Goal: Information Seeking & Learning: Find specific fact

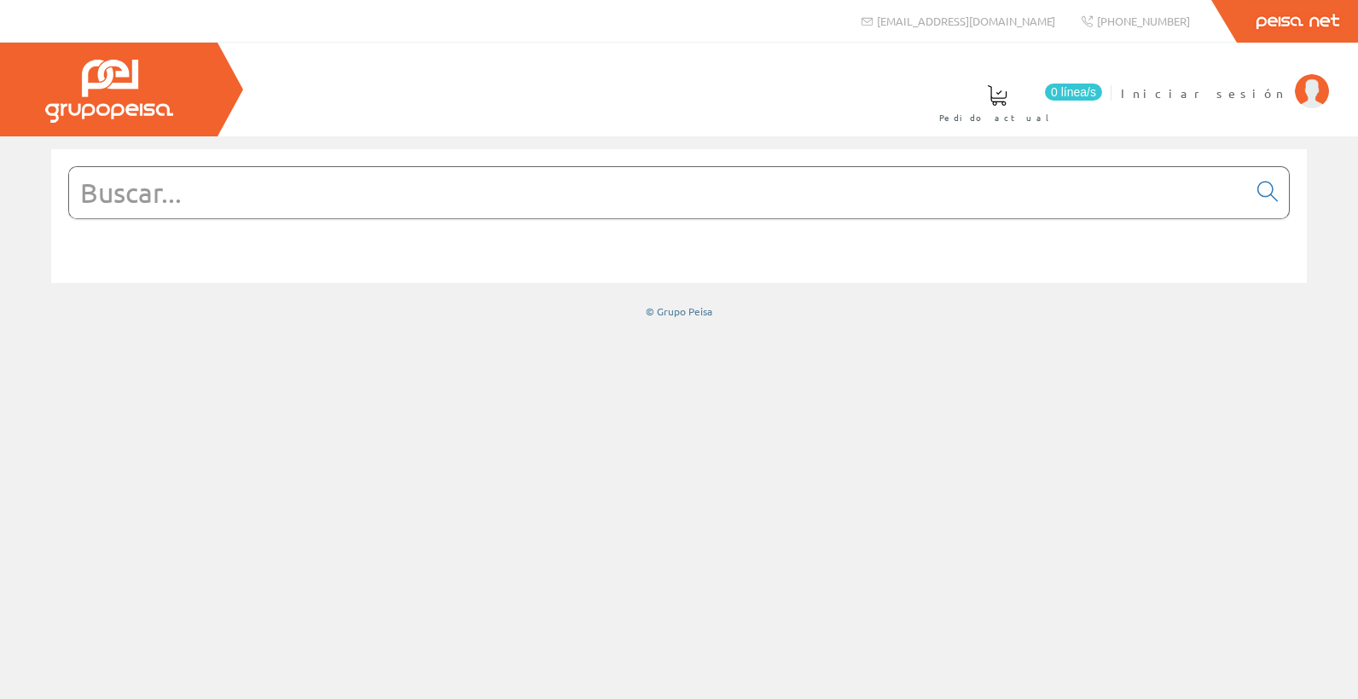
click at [825, 186] on input "text" at bounding box center [658, 192] width 1178 height 51
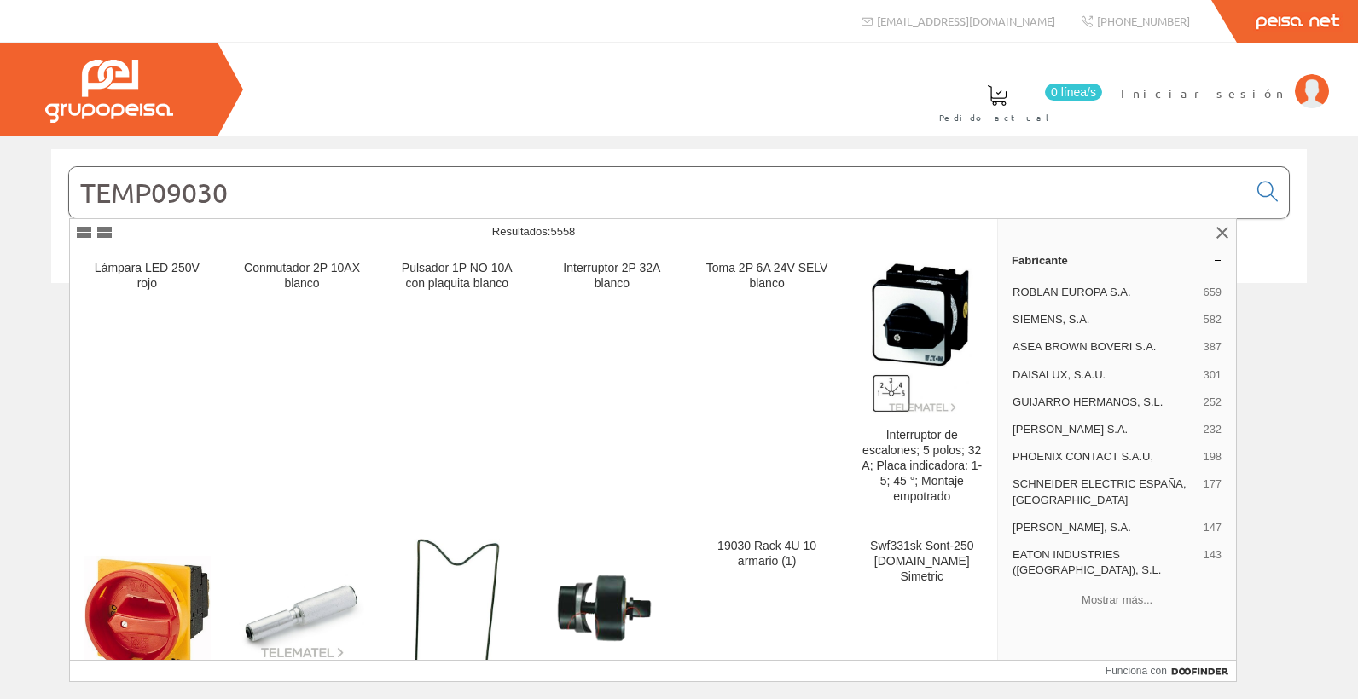
drag, startPoint x: 282, startPoint y: 187, endPoint x: -3, endPoint y: 188, distance: 285.7
click at [0, 188] on html "info@peisa.com +34 962 96 59 14" at bounding box center [679, 349] width 1358 height 699
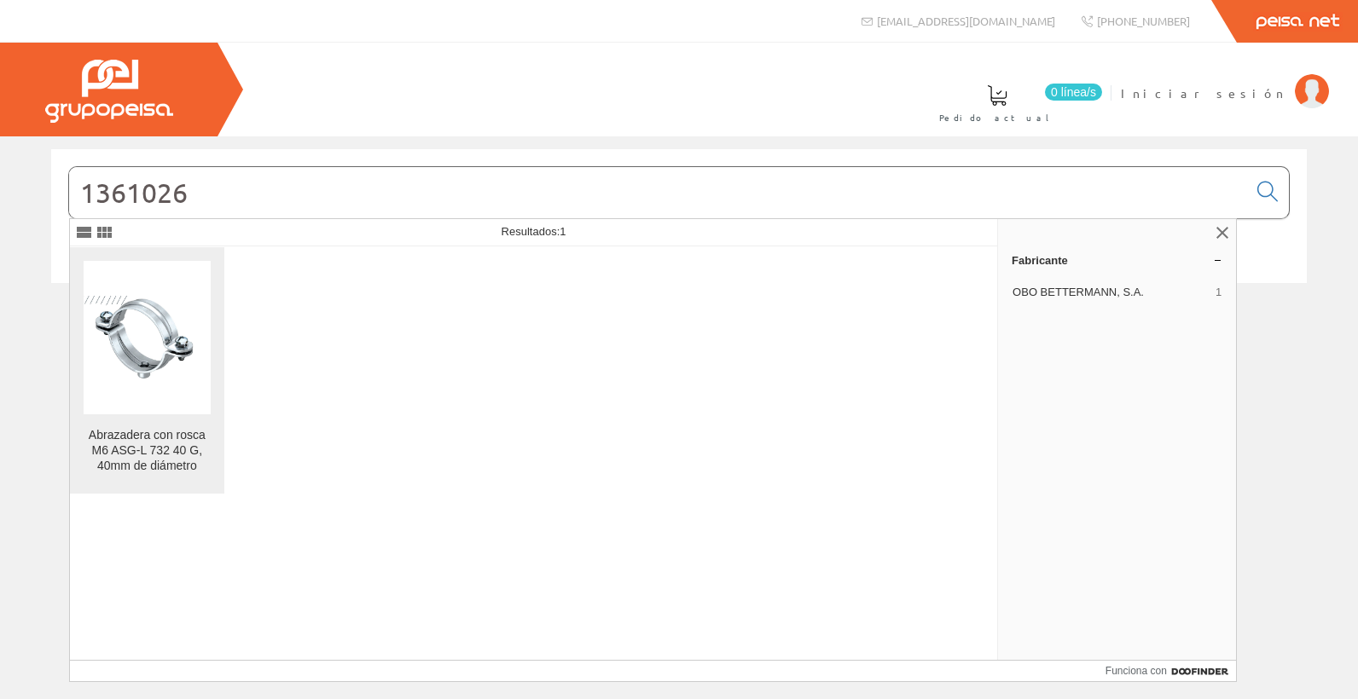
type input "1361026"
click at [179, 413] on figure at bounding box center [147, 338] width 127 height 154
click at [196, 405] on figure at bounding box center [147, 338] width 127 height 154
